Goal: Task Accomplishment & Management: Manage account settings

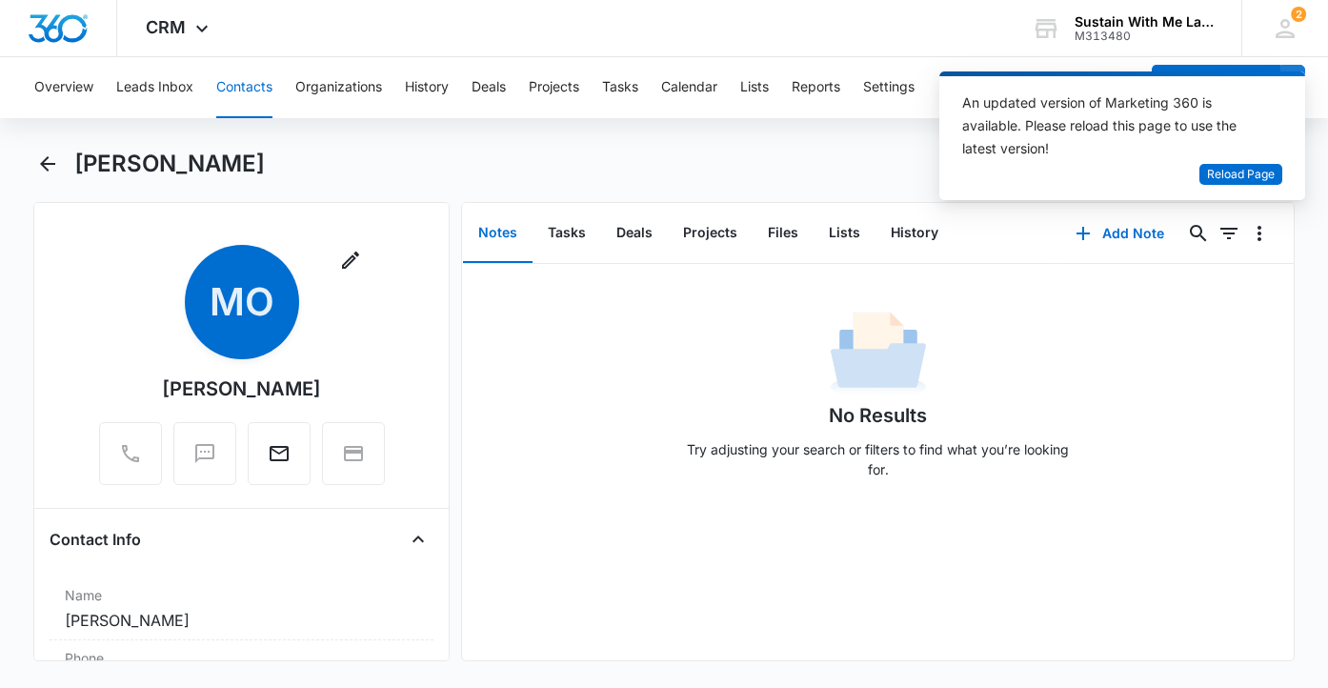
scroll to position [430, 0]
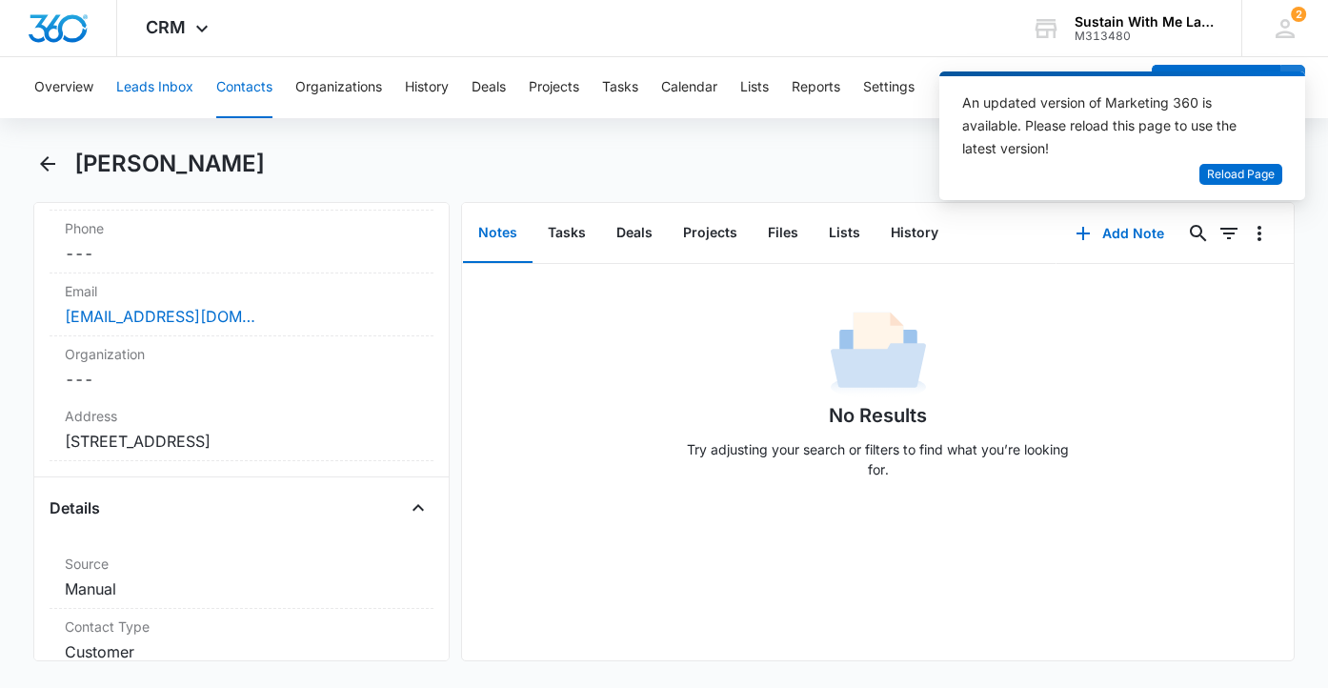
click at [131, 92] on button "Leads Inbox" at bounding box center [154, 87] width 77 height 61
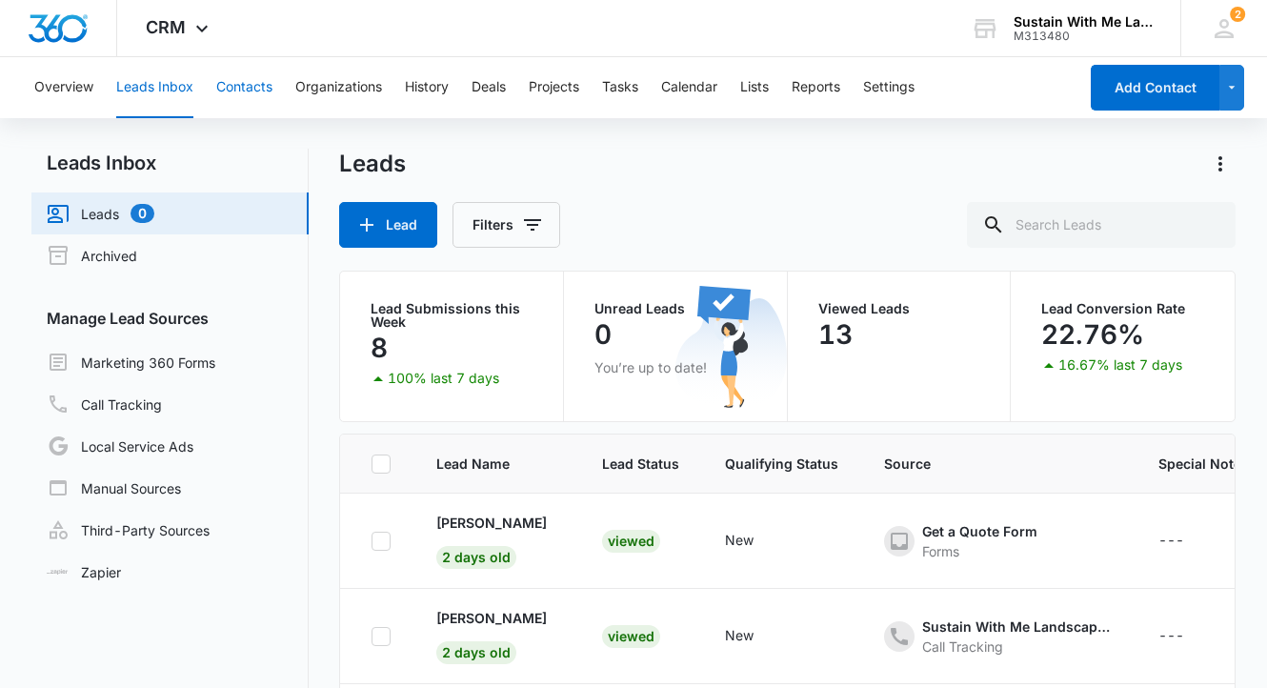
click at [247, 80] on button "Contacts" at bounding box center [244, 87] width 56 height 61
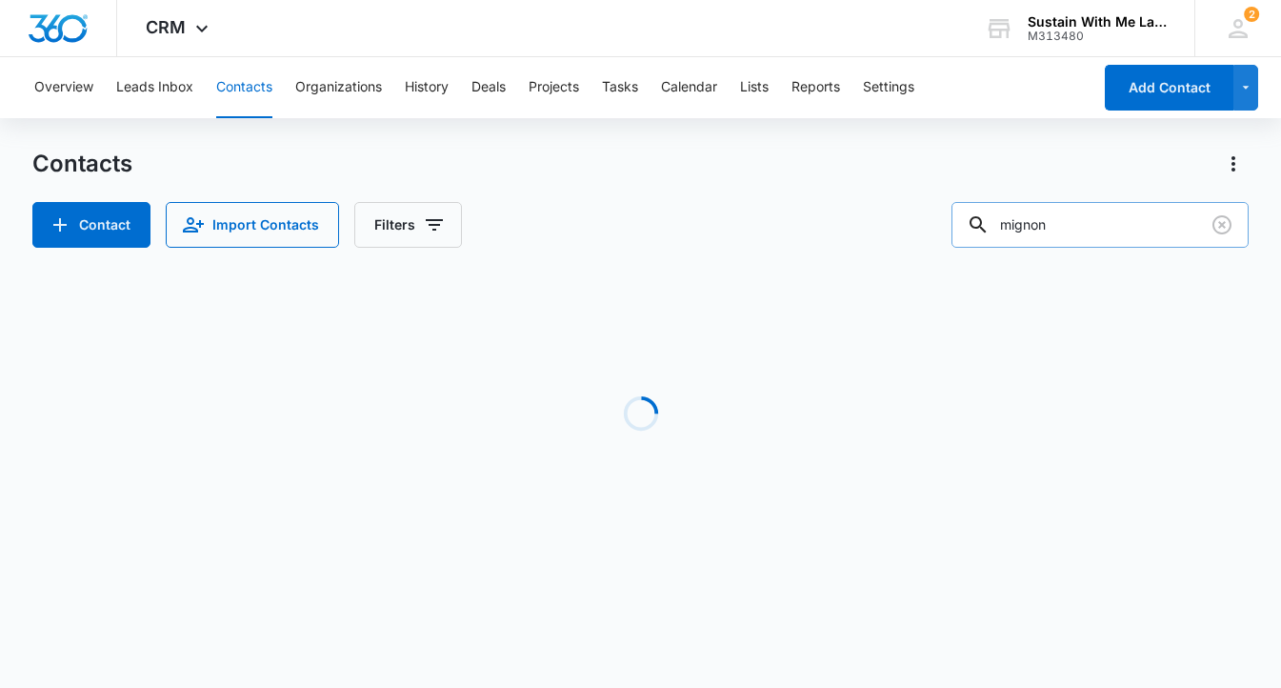
click at [1109, 216] on input "mignon" at bounding box center [1100, 225] width 297 height 46
type input "[PERSON_NAME]"
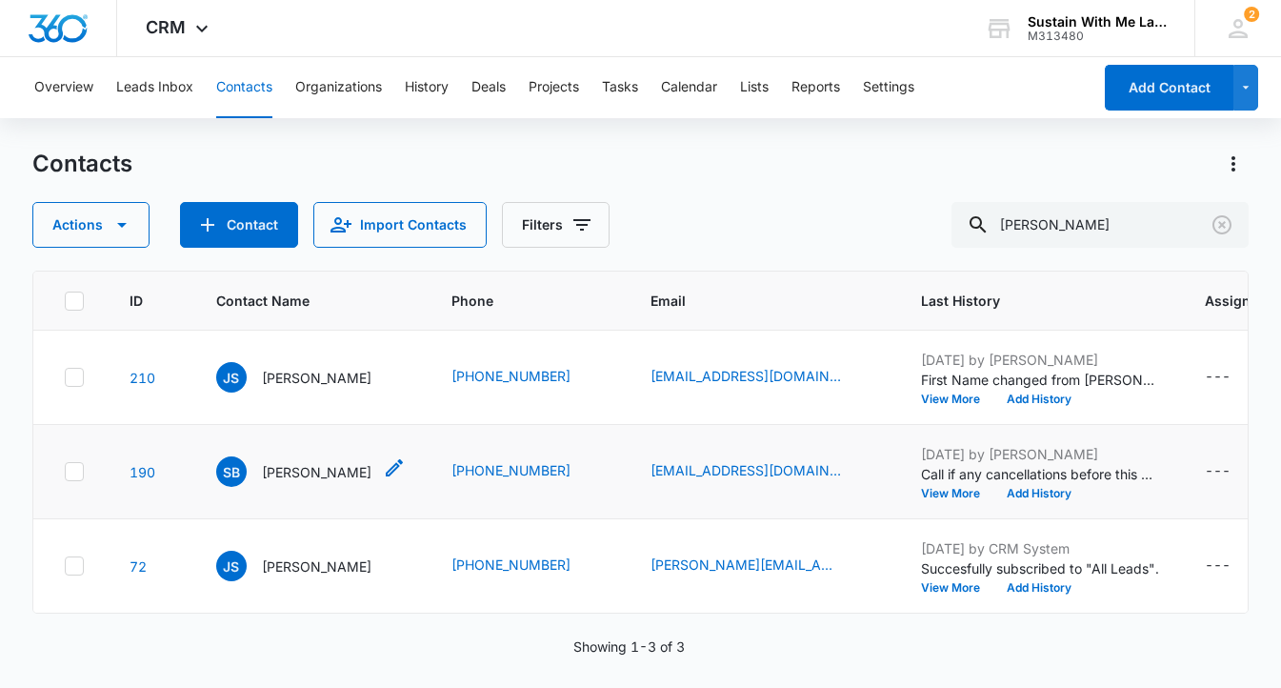
click at [333, 482] on p "[PERSON_NAME]" at bounding box center [317, 472] width 110 height 20
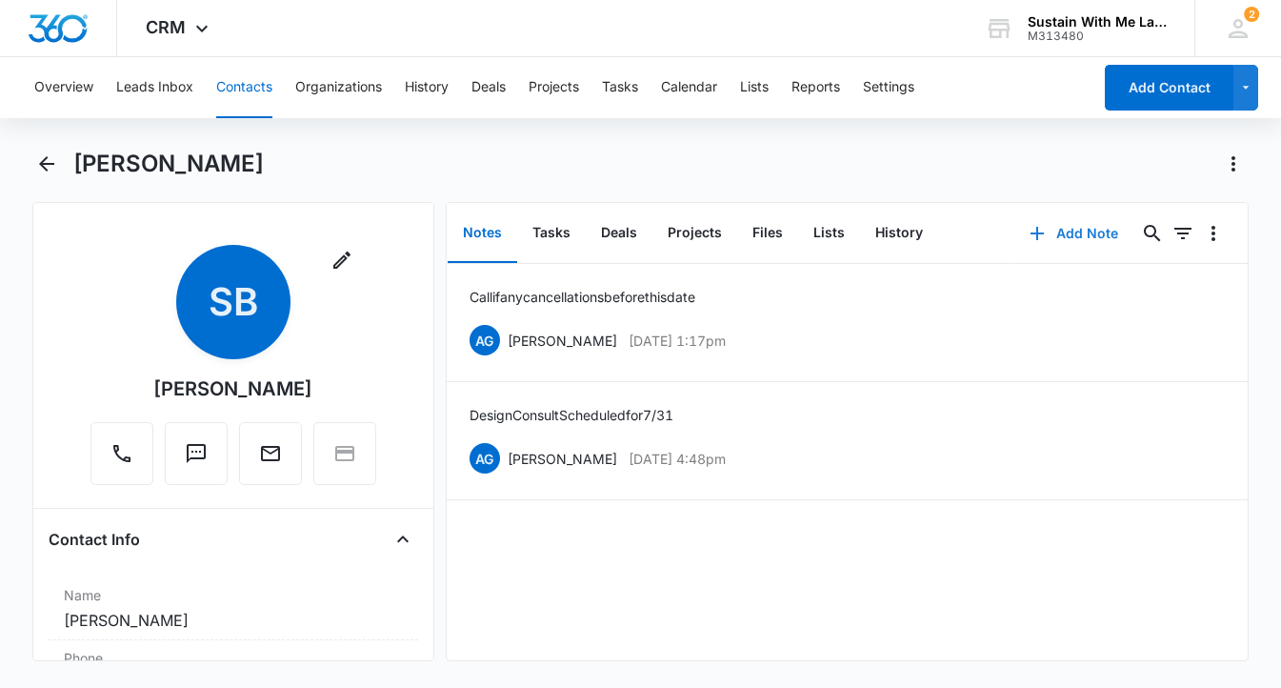
click at [1058, 238] on button "Add Note" at bounding box center [1074, 234] width 127 height 46
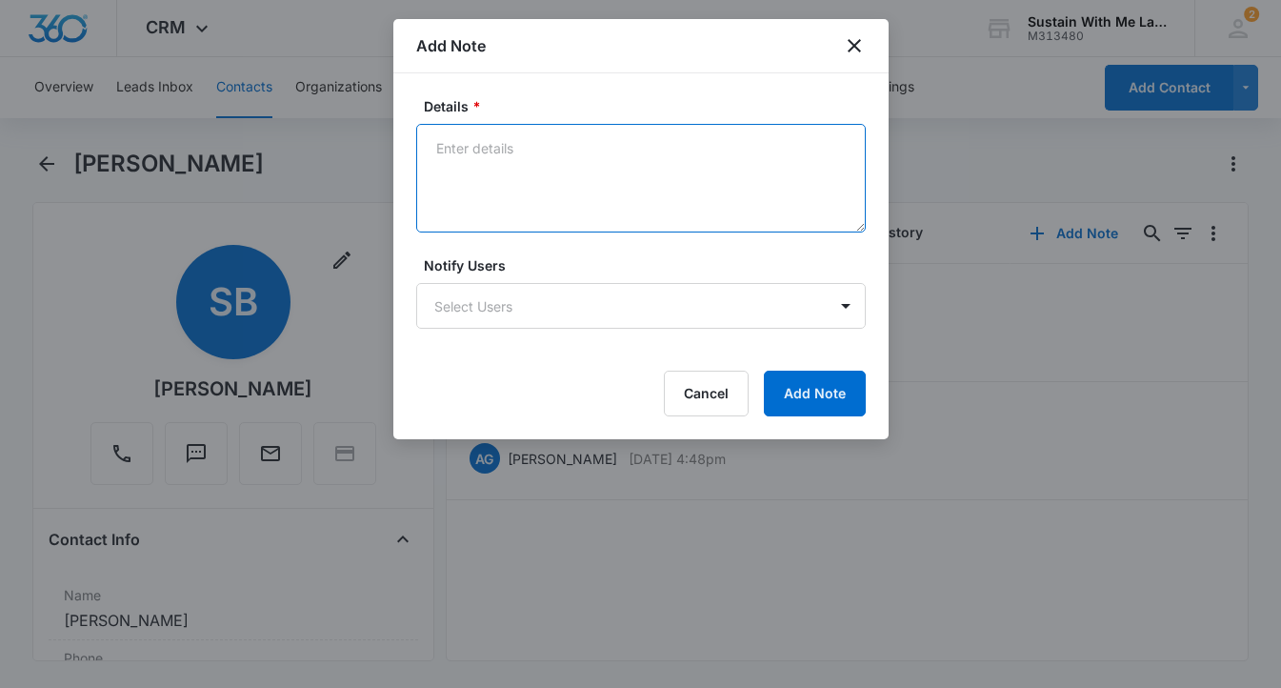
click at [603, 213] on textarea "Details *" at bounding box center [641, 178] width 450 height 109
type textarea "contract executed 8/9"
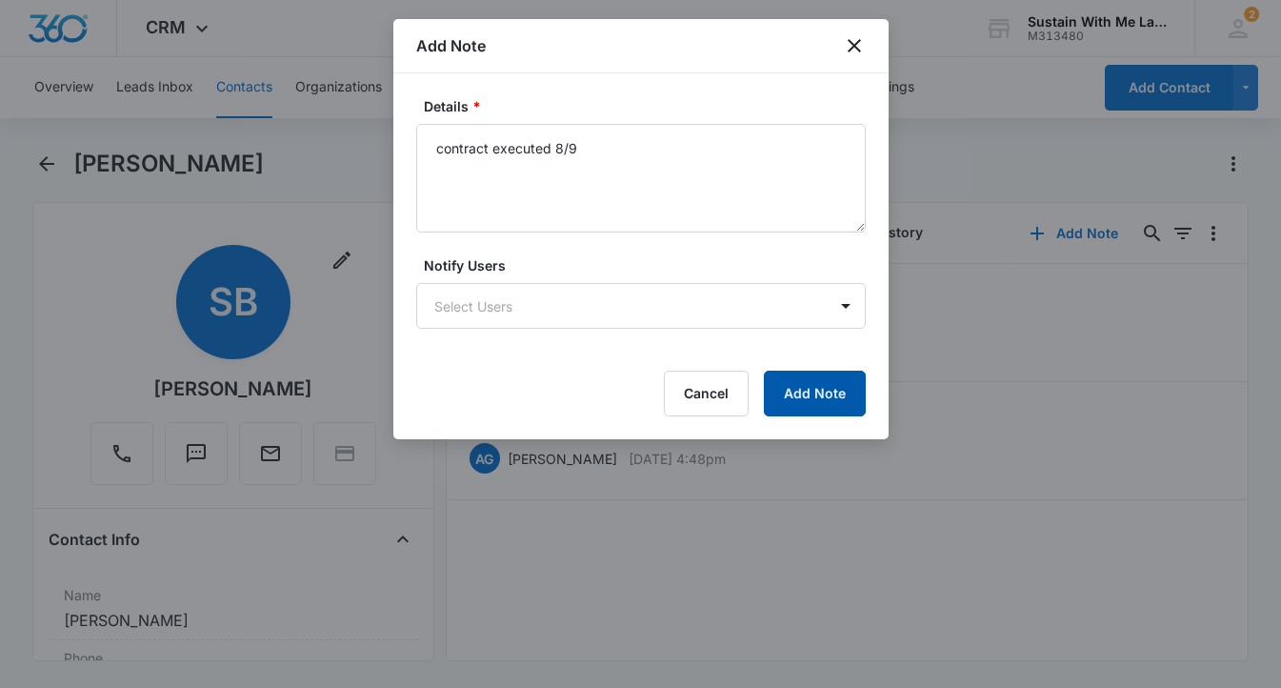
click at [815, 388] on button "Add Note" at bounding box center [815, 394] width 102 height 46
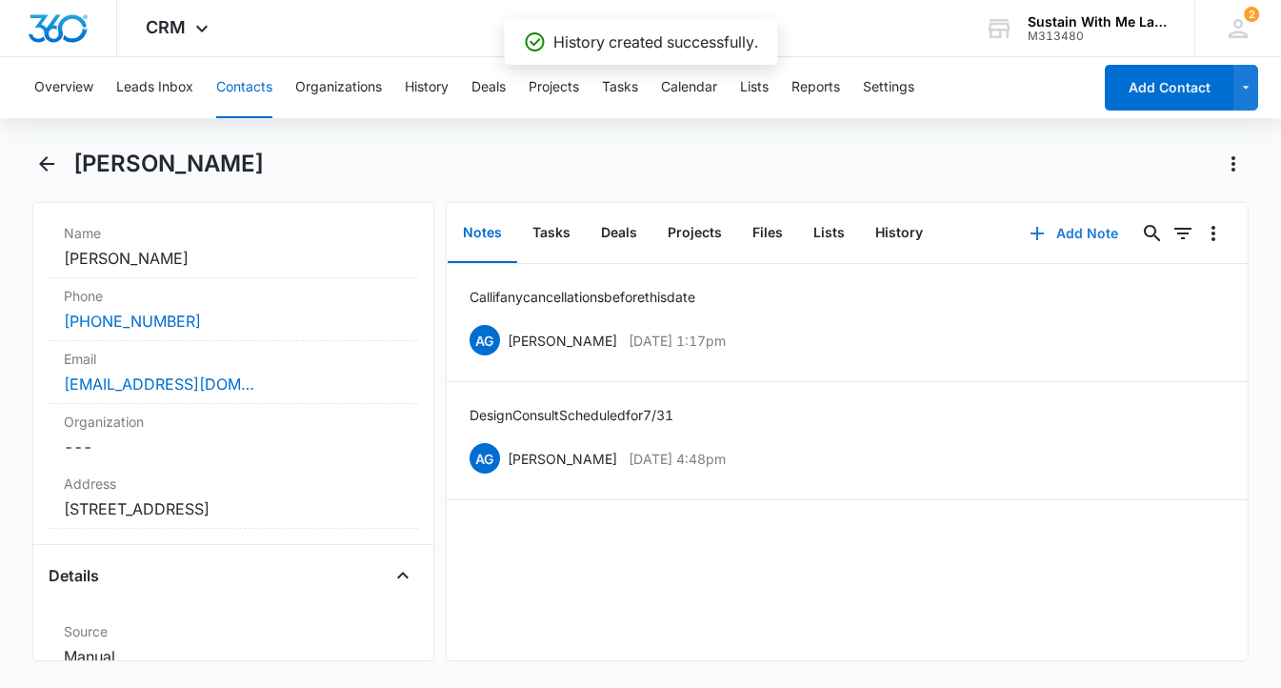
scroll to position [365, 0]
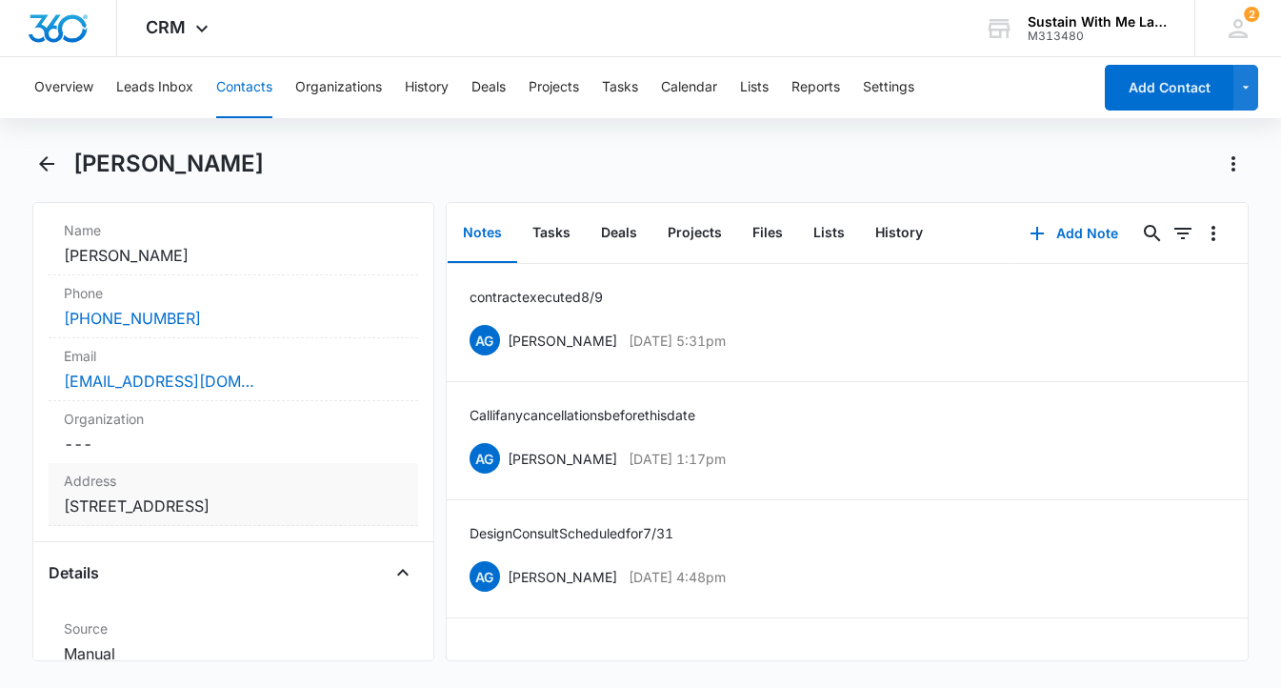
click at [197, 504] on dd "Cancel Save Changes [STREET_ADDRESS]" at bounding box center [233, 505] width 339 height 23
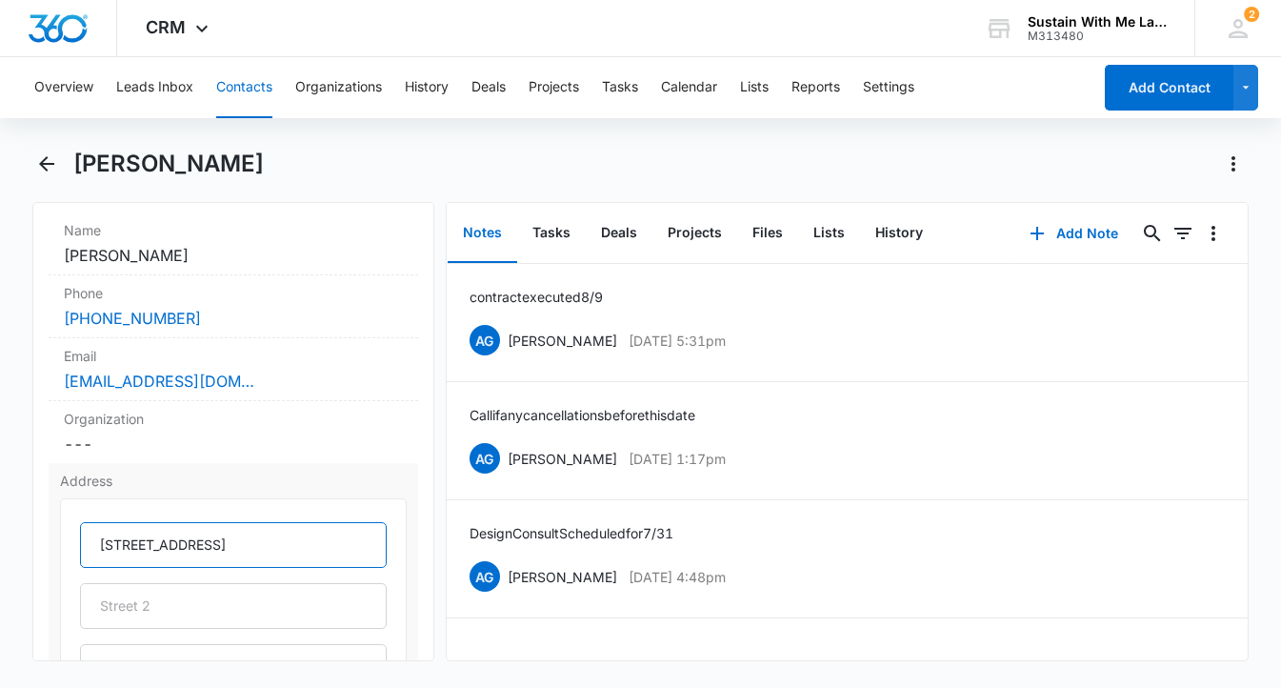
drag, startPoint x: 184, startPoint y: 543, endPoint x: 91, endPoint y: 546, distance: 92.4
click at [91, 546] on input "[STREET_ADDRESS]" at bounding box center [233, 545] width 307 height 46
